Goal: Information Seeking & Learning: Learn about a topic

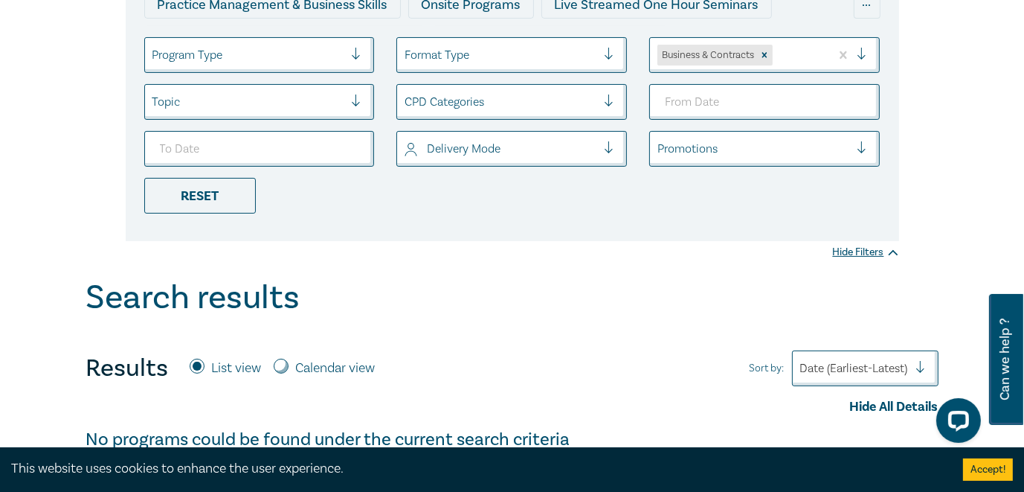
scroll to position [149, 0]
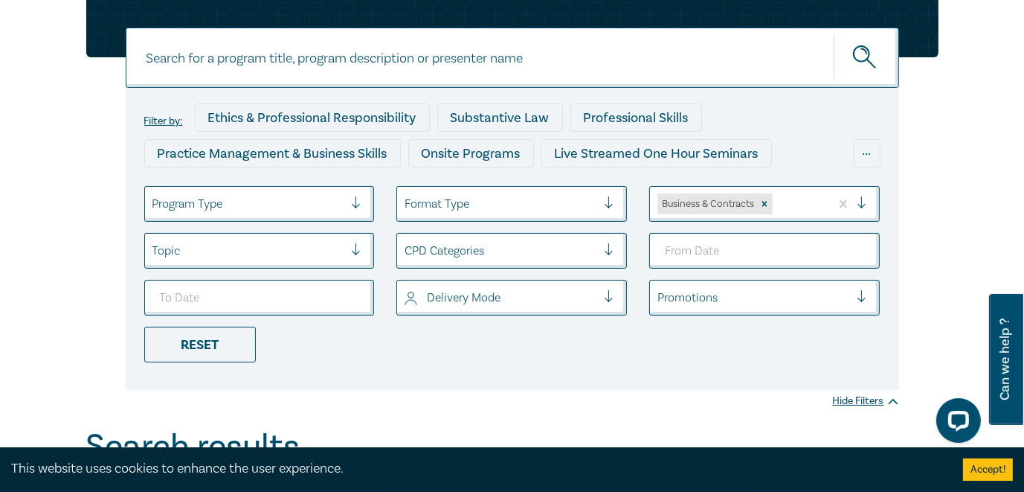
click at [369, 52] on input at bounding box center [513, 58] width 774 height 60
paste input "Contract Law in [DATE] – Penalties, Unfair Terms and Unconscionable Conduct"
type input "Contract Law in [DATE] – Penalties, Unfair Terms and Unconscionable Conduct"
click at [865, 57] on icon "submit" at bounding box center [866, 58] width 26 height 26
click at [864, 58] on icon "submit" at bounding box center [866, 58] width 26 height 26
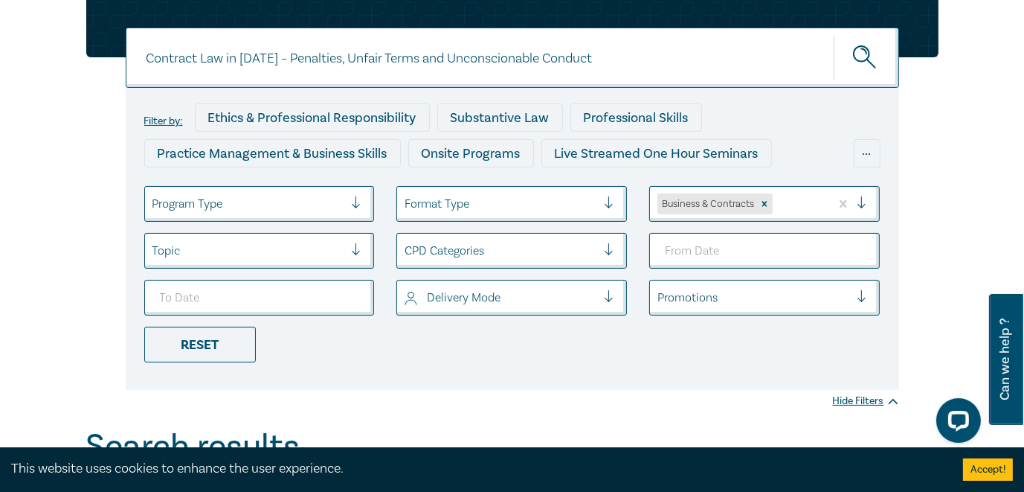
click at [864, 56] on icon "submit" at bounding box center [866, 58] width 26 height 26
click at [765, 201] on icon "Remove Business & Contracts" at bounding box center [765, 204] width 10 height 10
click at [858, 56] on icon "submit" at bounding box center [866, 58] width 26 height 26
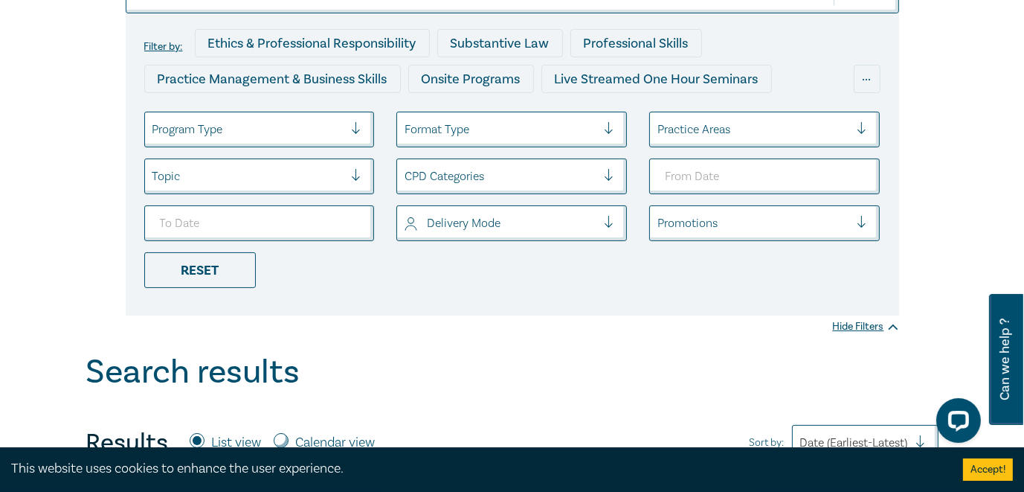
scroll to position [74, 0]
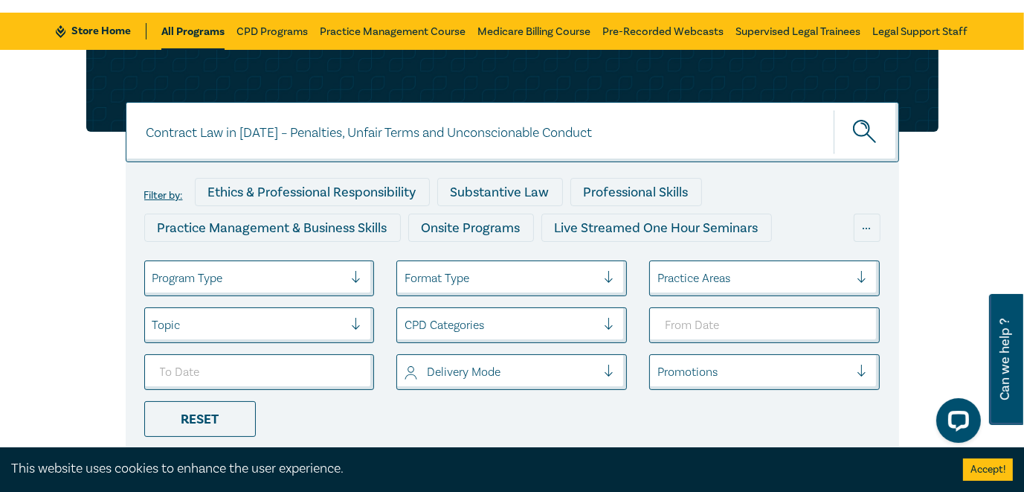
click at [636, 134] on input "Contract Law in [DATE] – Penalties, Unfair Terms and Unconscionable Conduct" at bounding box center [513, 132] width 774 height 60
click at [481, 283] on div at bounding box center [501, 278] width 192 height 19
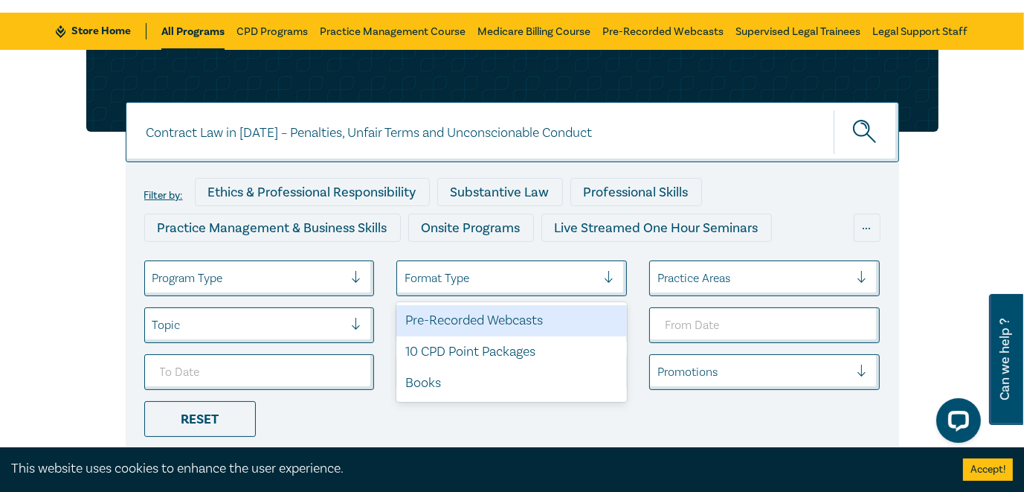
click at [481, 283] on div at bounding box center [501, 278] width 192 height 19
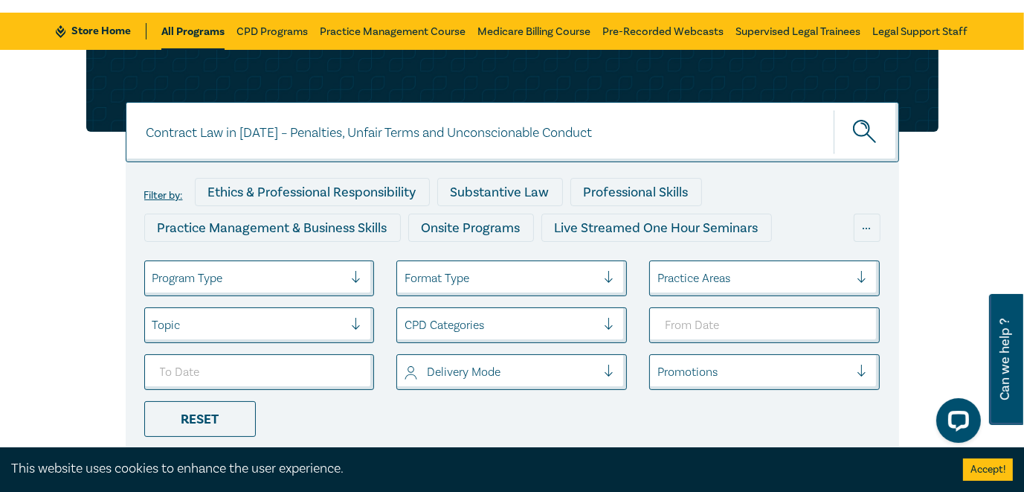
click at [481, 283] on div at bounding box center [501, 278] width 192 height 19
click at [482, 324] on div at bounding box center [501, 324] width 192 height 19
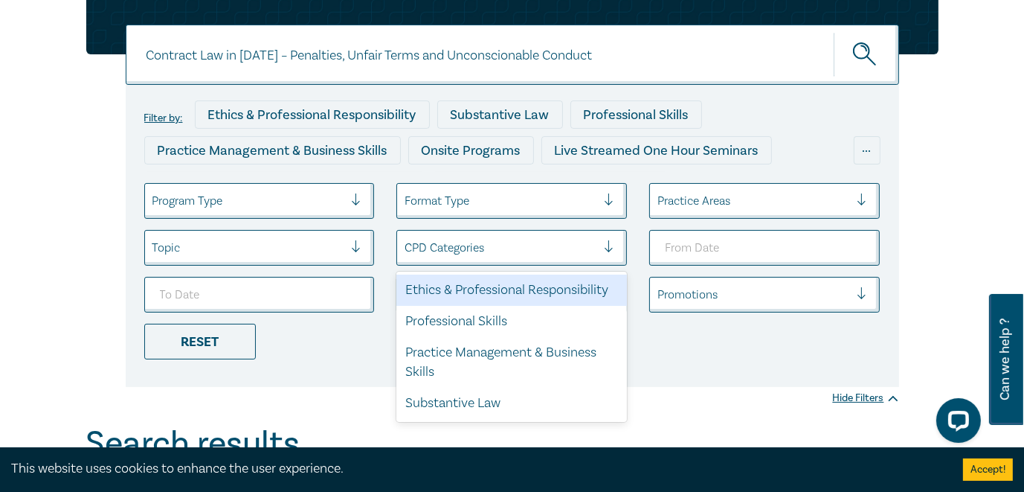
scroll to position [161, 0]
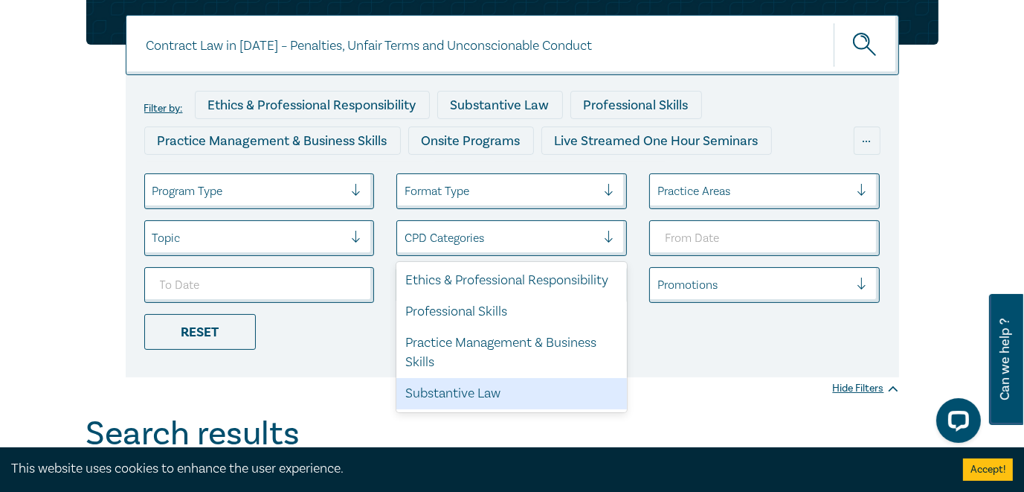
click at [483, 391] on div "Substantive Law" at bounding box center [512, 393] width 231 height 31
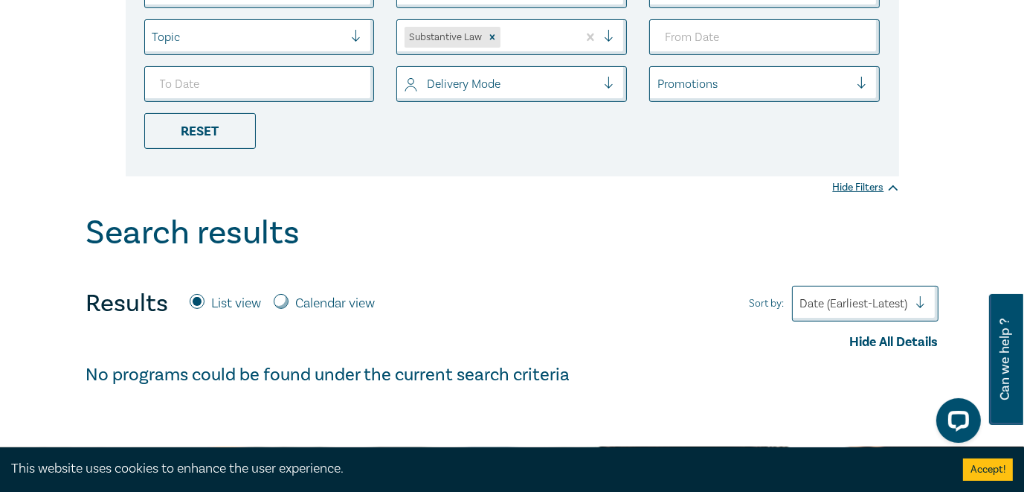
scroll to position [161, 0]
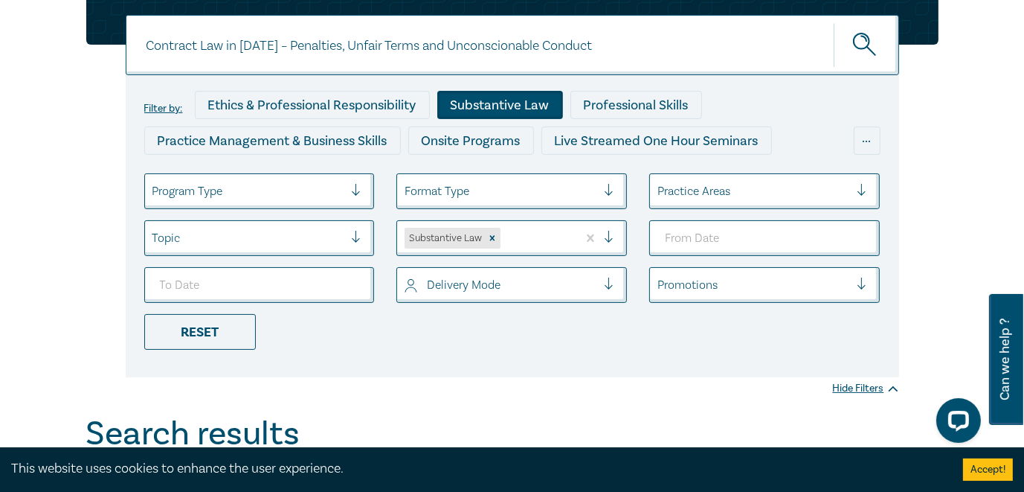
click at [514, 99] on div "Substantive Law" at bounding box center [500, 105] width 126 height 28
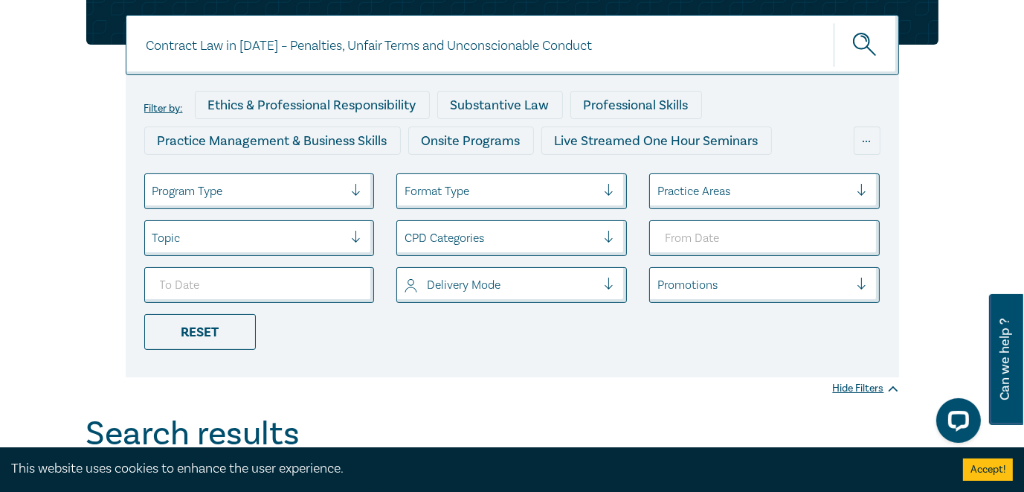
click at [799, 44] on input "Contract Law in [DATE] – Penalties, Unfair Terms and Unconscionable Conduct" at bounding box center [513, 45] width 774 height 60
click at [505, 237] on div at bounding box center [501, 237] width 192 height 19
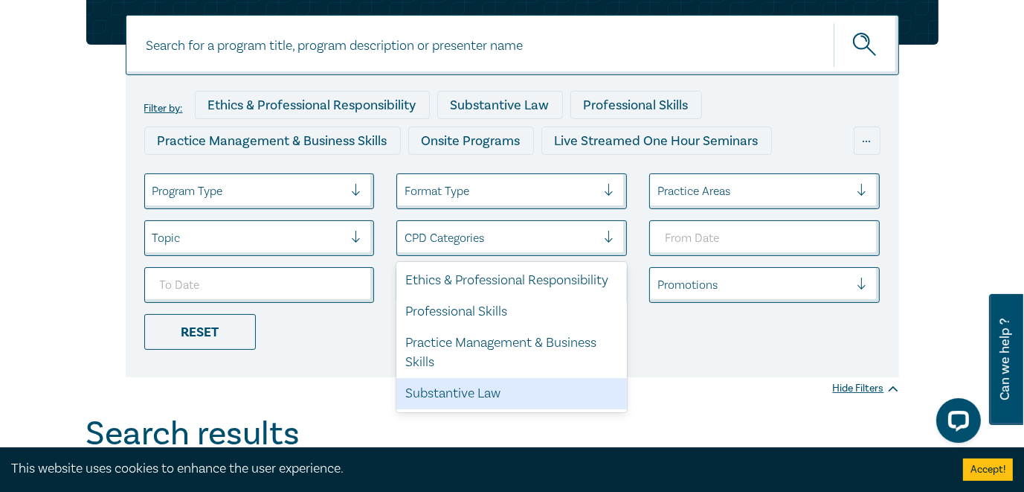
click at [476, 395] on div "Substantive Law" at bounding box center [512, 393] width 231 height 31
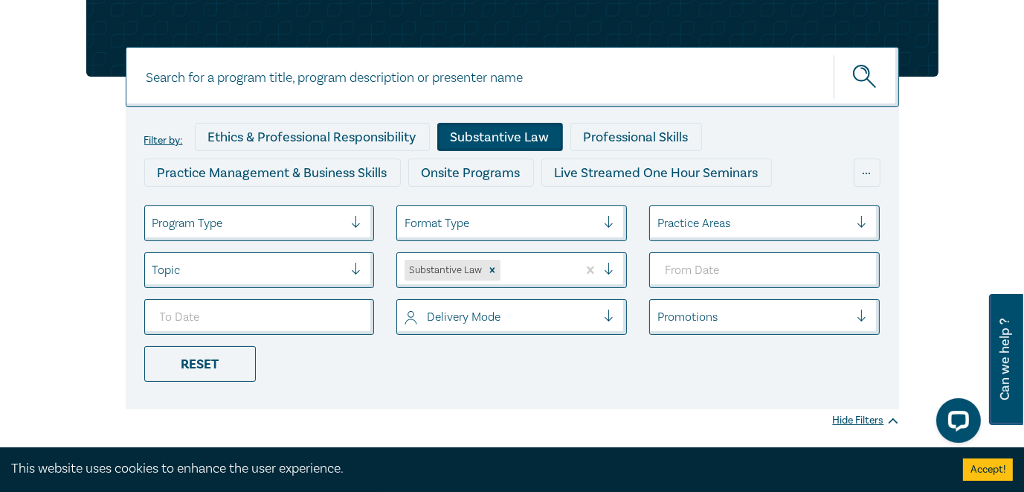
scroll to position [87, 0]
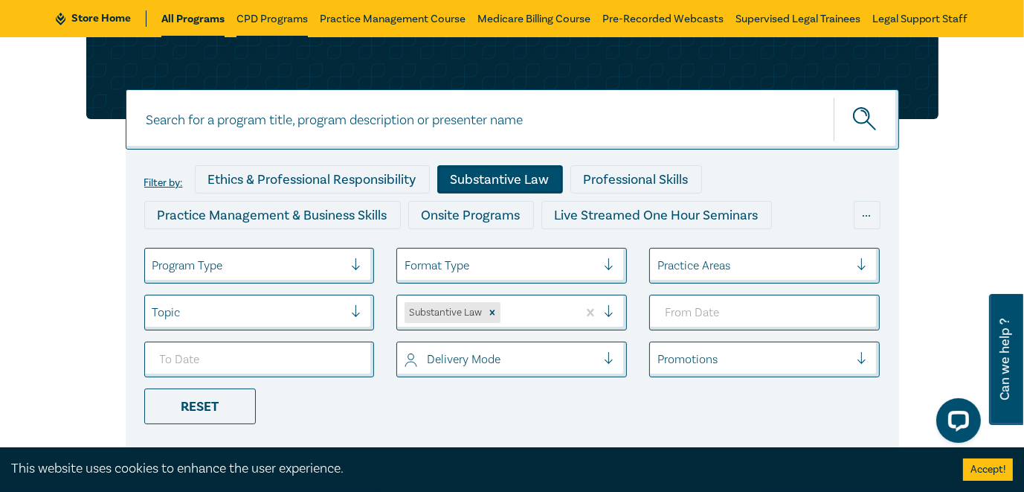
click at [264, 22] on link "CPD Programs" at bounding box center [272, 18] width 71 height 37
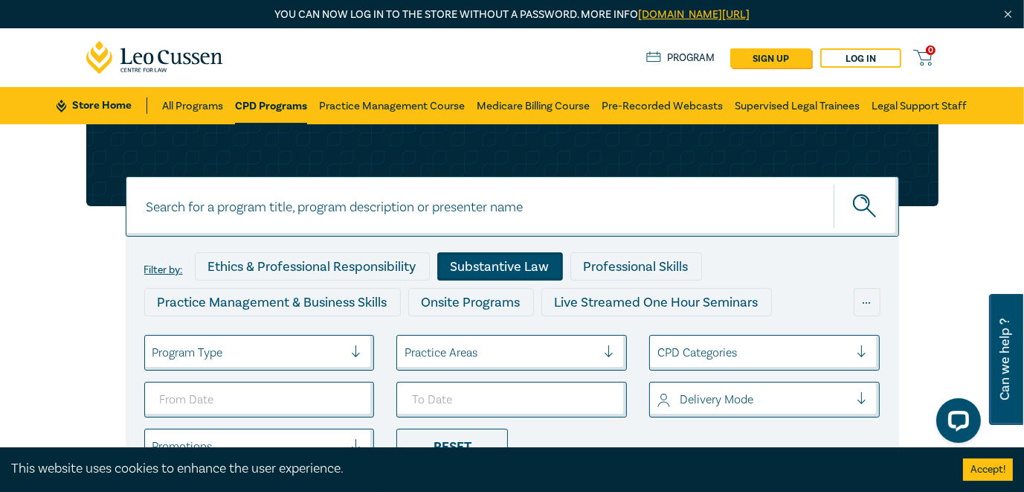
click at [496, 269] on div "Substantive Law" at bounding box center [500, 266] width 126 height 28
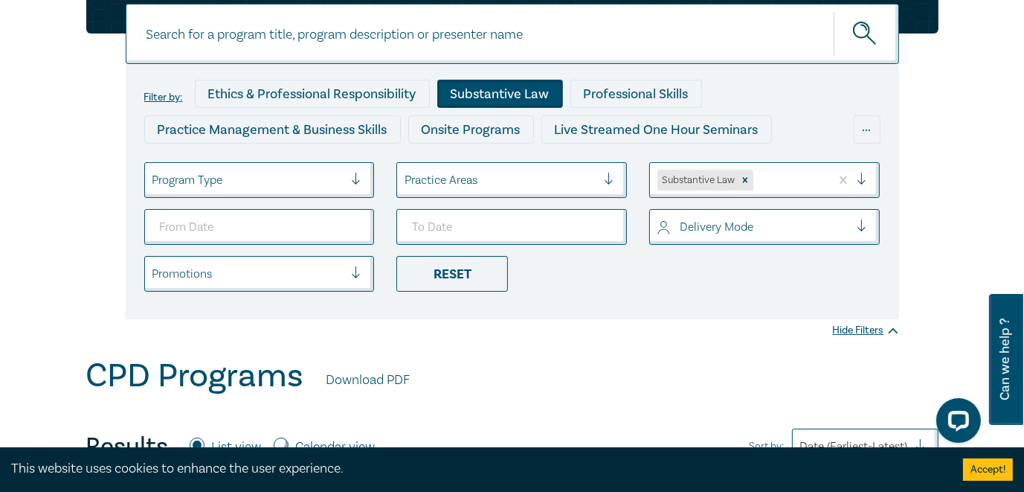
scroll to position [163, 0]
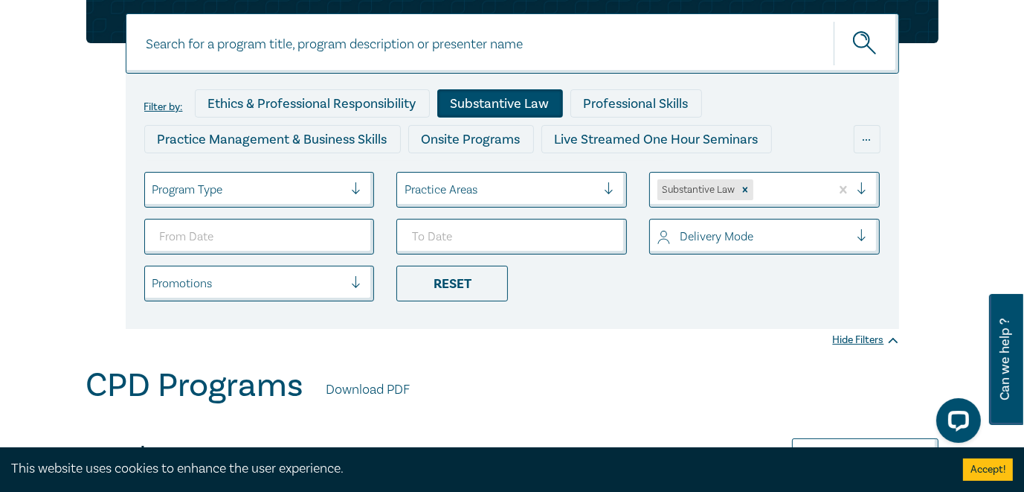
click at [586, 192] on div at bounding box center [501, 189] width 192 height 19
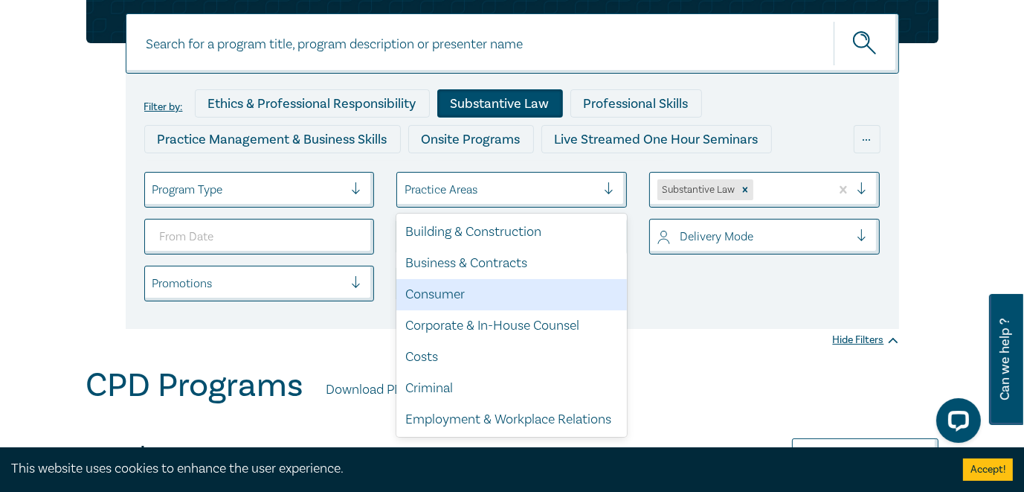
click at [518, 292] on div "Consumer" at bounding box center [512, 294] width 231 height 31
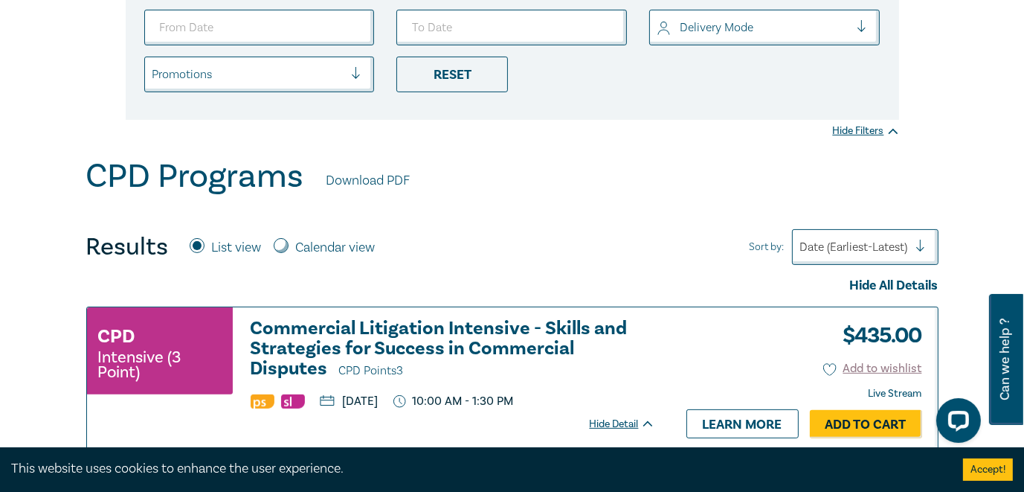
scroll to position [149, 0]
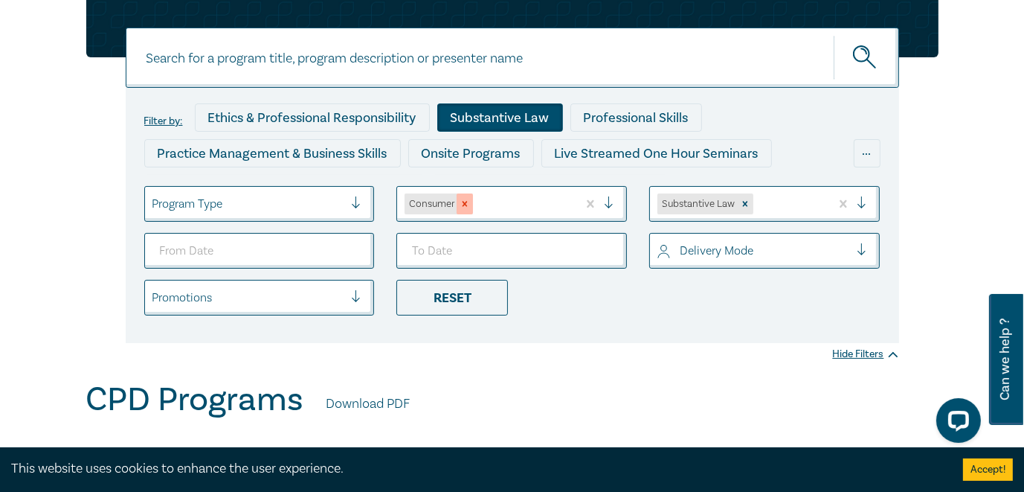
click at [467, 204] on icon "Remove Consumer" at bounding box center [465, 204] width 10 height 10
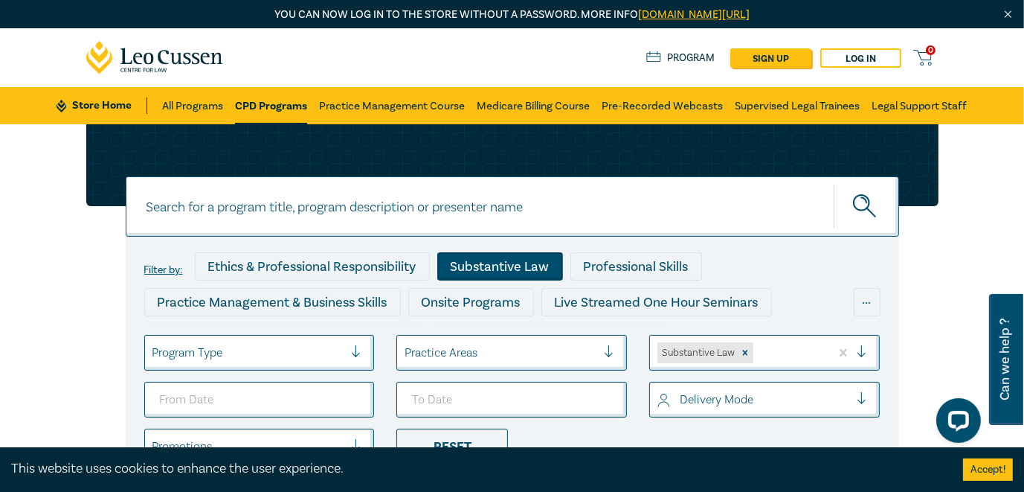
click at [601, 351] on div "Practice Areas" at bounding box center [500, 352] width 207 height 25
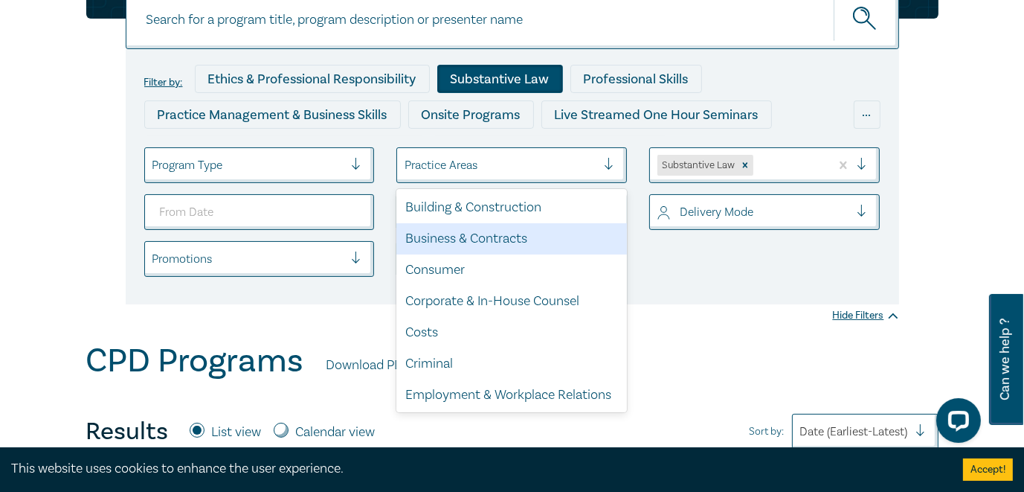
click at [519, 238] on div "Business & Contracts" at bounding box center [512, 238] width 231 height 31
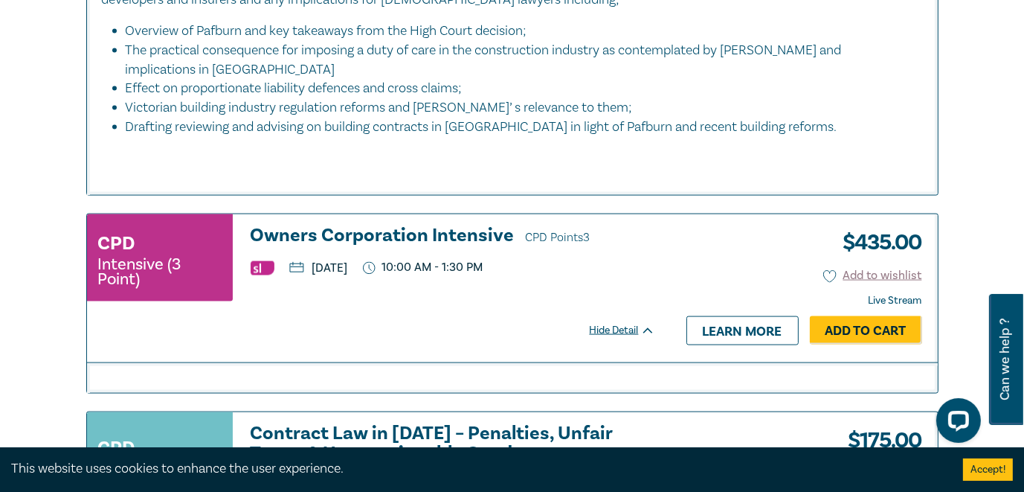
scroll to position [2381, 0]
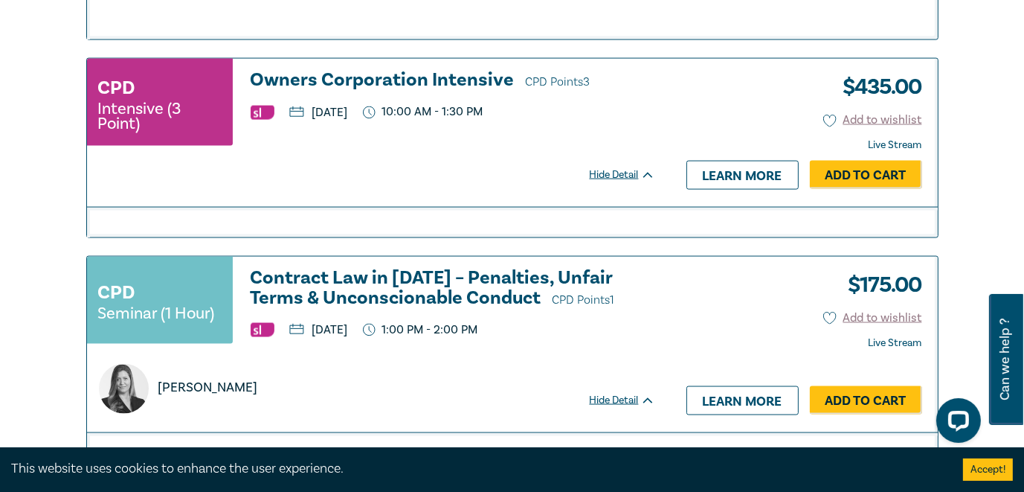
click at [414, 286] on h3 "Contract Law in [DATE] – Penalties, Unfair Terms & Unconscionable Conduct CPD P…" at bounding box center [453, 289] width 405 height 42
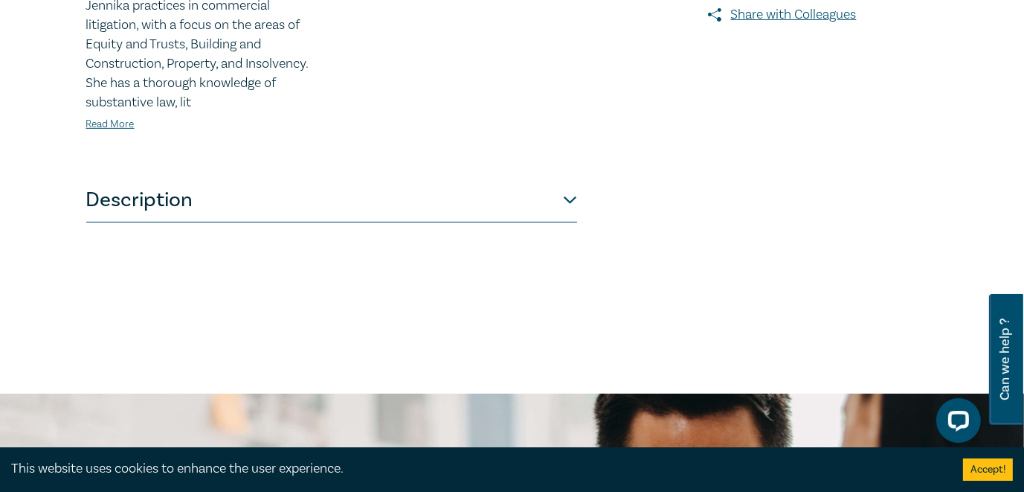
scroll to position [670, 0]
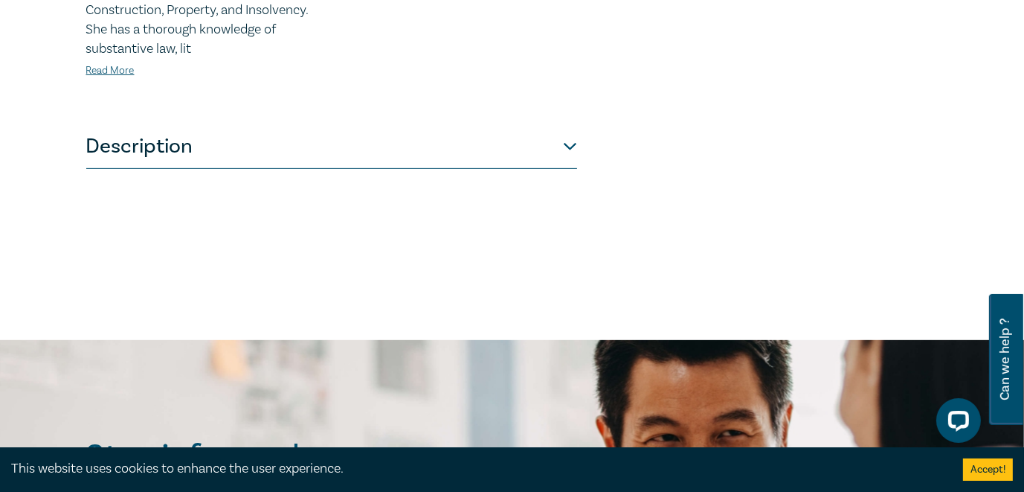
click at [570, 144] on button "Description" at bounding box center [331, 146] width 491 height 45
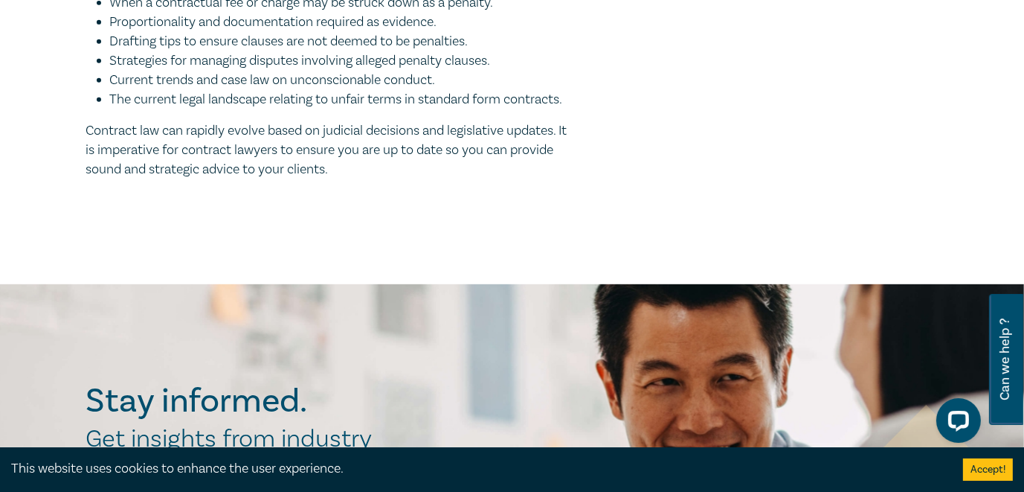
scroll to position [744, 0]
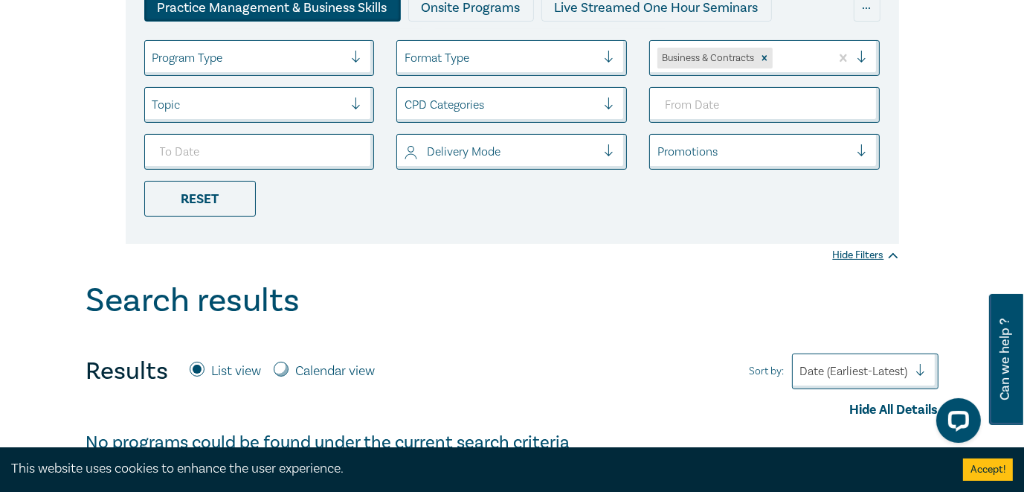
scroll to position [223, 0]
